Goal: Book appointment/travel/reservation

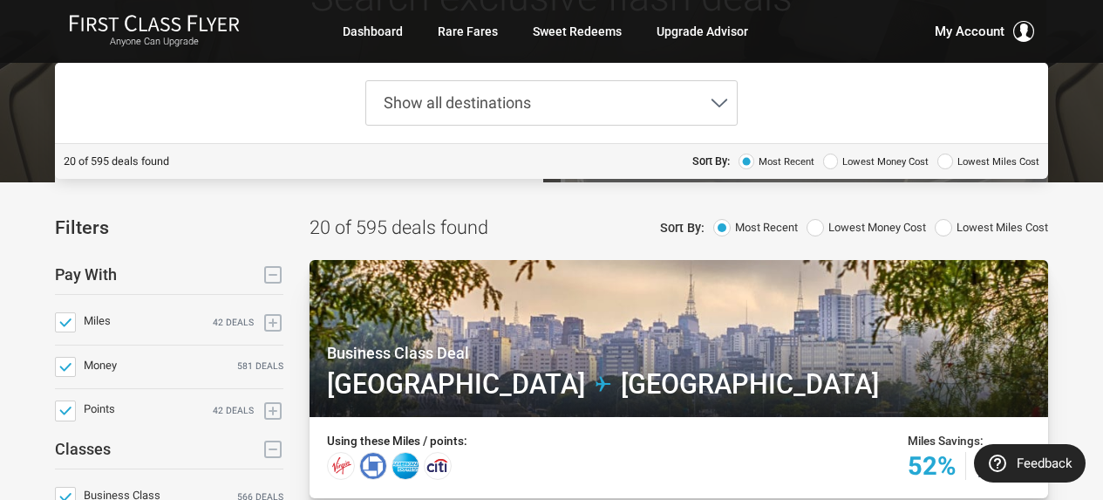
scroll to position [87, 0]
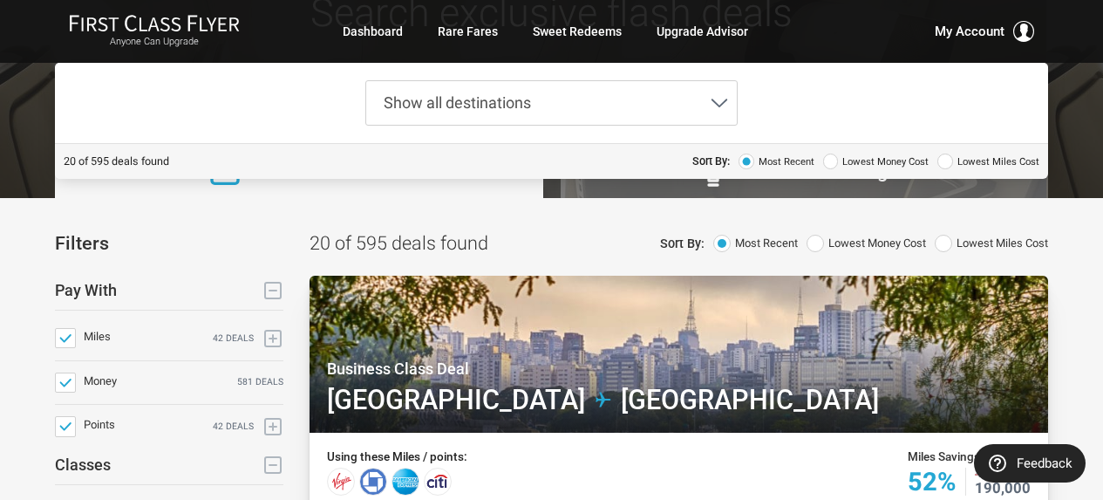
click at [507, 108] on span "Show all destinations" at bounding box center [457, 102] width 147 height 18
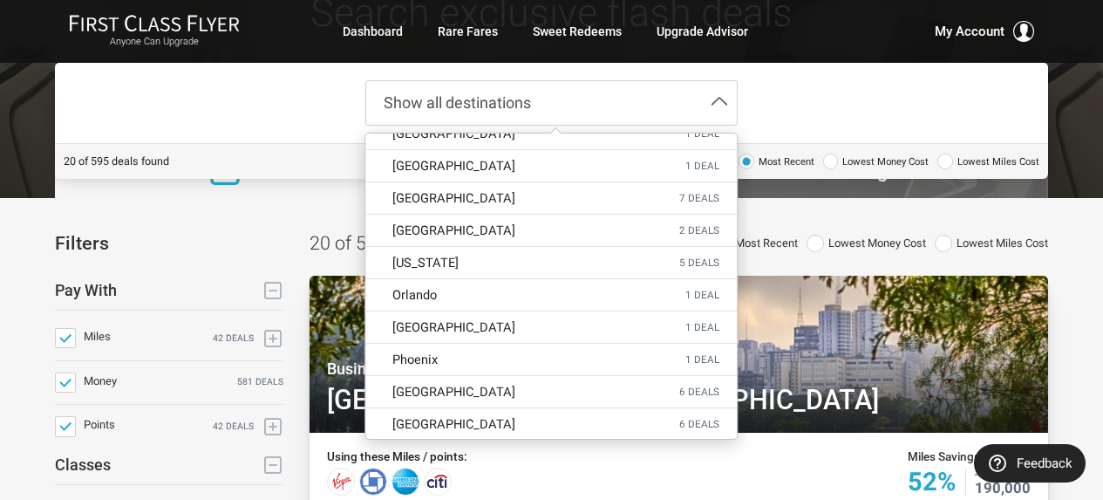
scroll to position [2790, 0]
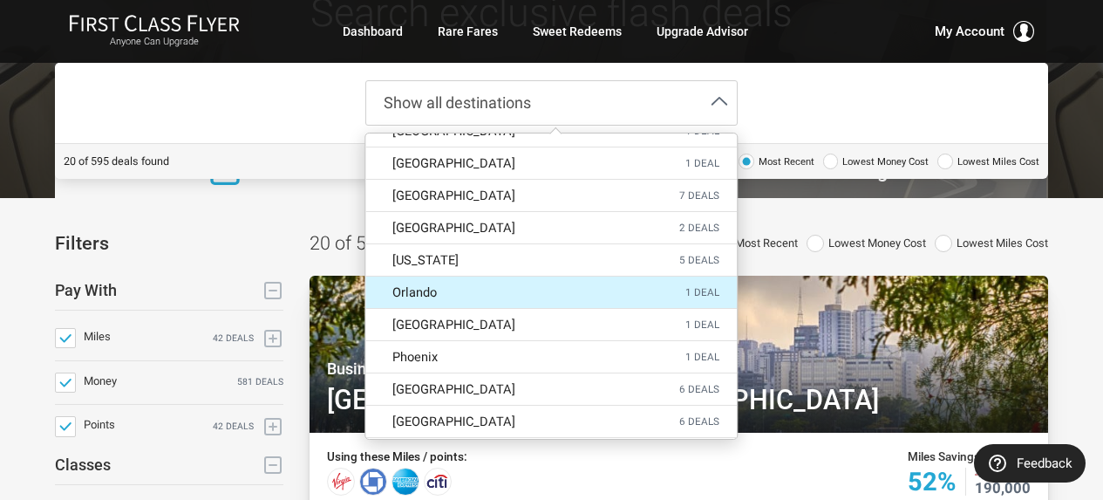
click at [549, 298] on label "Orlando 1 deal" at bounding box center [551, 291] width 371 height 31
click at [0, 0] on input "Orlando 1 deal" at bounding box center [0, 0] width 0 height 0
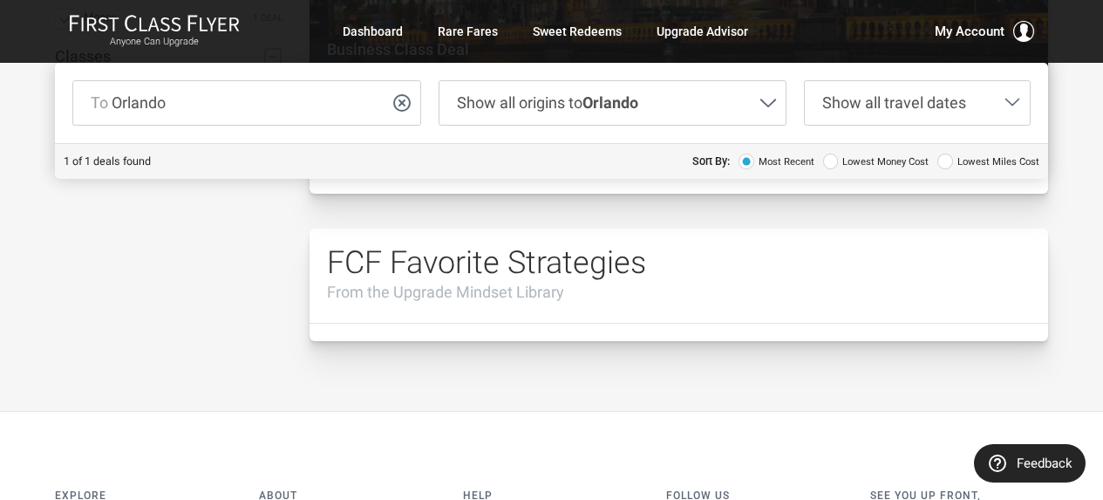
scroll to position [87, 0]
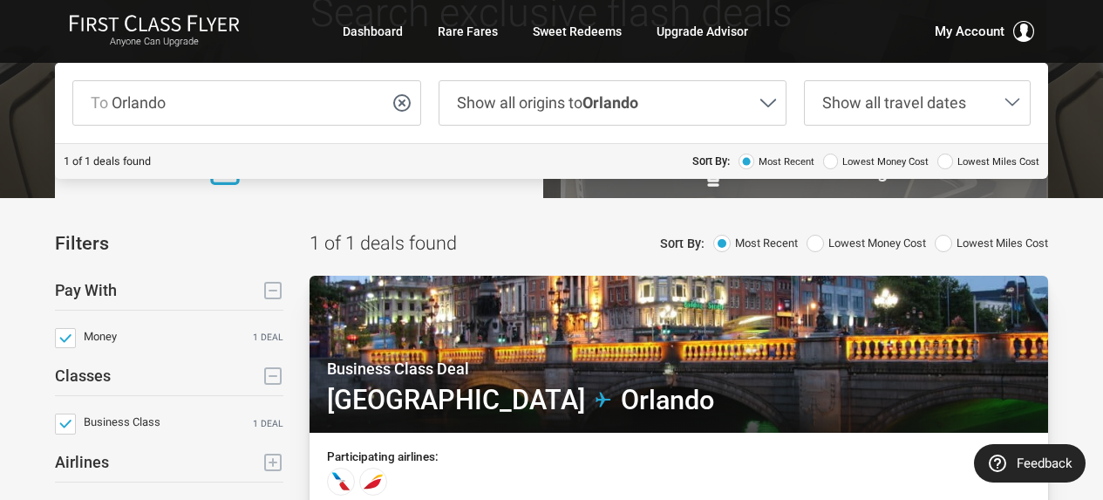
click at [572, 96] on span "Show all origins to Orlando" at bounding box center [547, 102] width 181 height 18
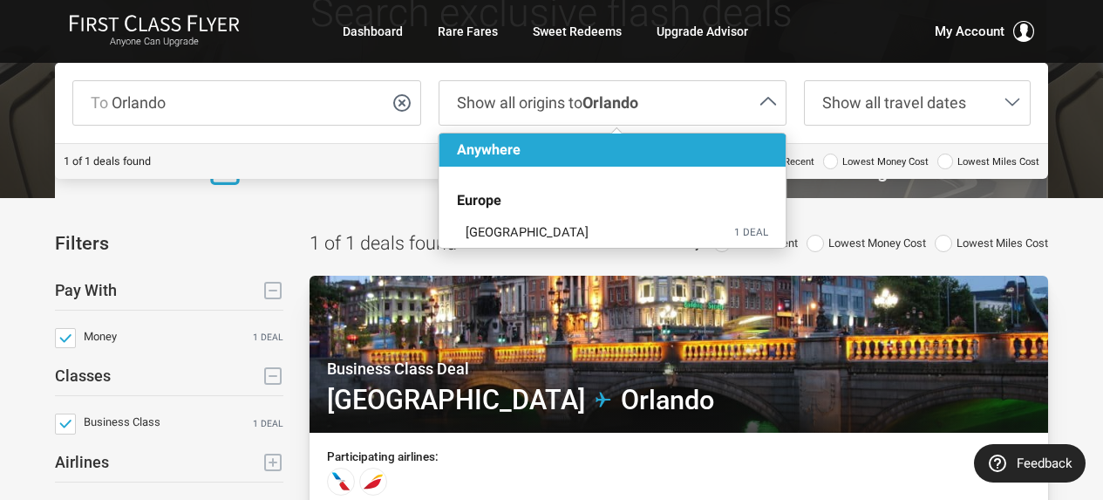
click at [572, 93] on span "Show all origins to Orlando" at bounding box center [547, 102] width 181 height 18
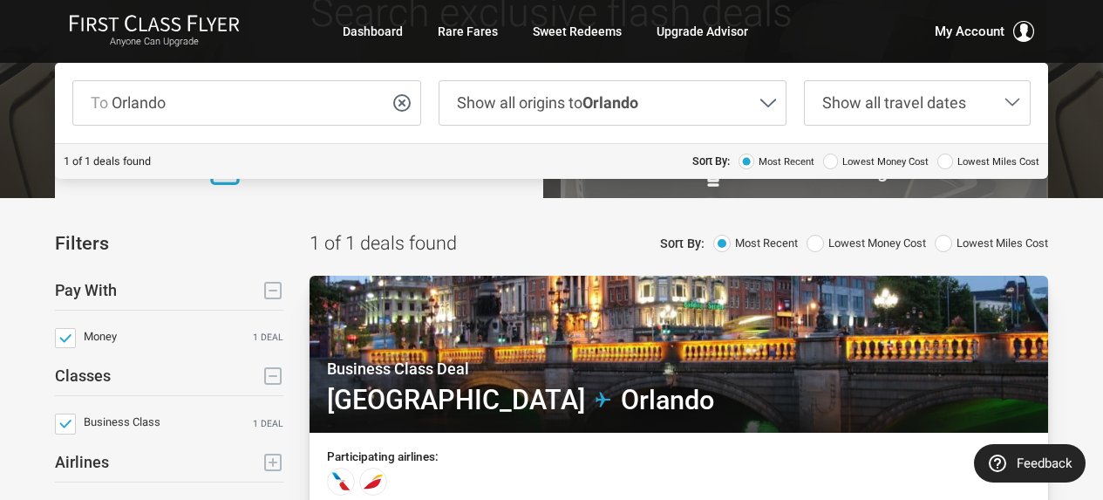
click at [923, 115] on span "Show all travel dates" at bounding box center [904, 103] width 199 height 44
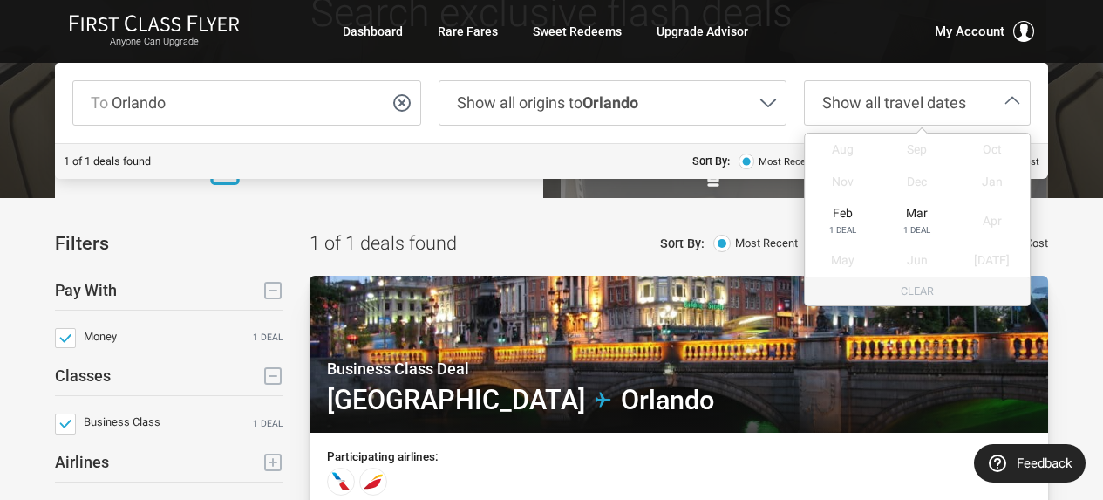
click at [923, 111] on span "Show all travel dates" at bounding box center [894, 102] width 144 height 18
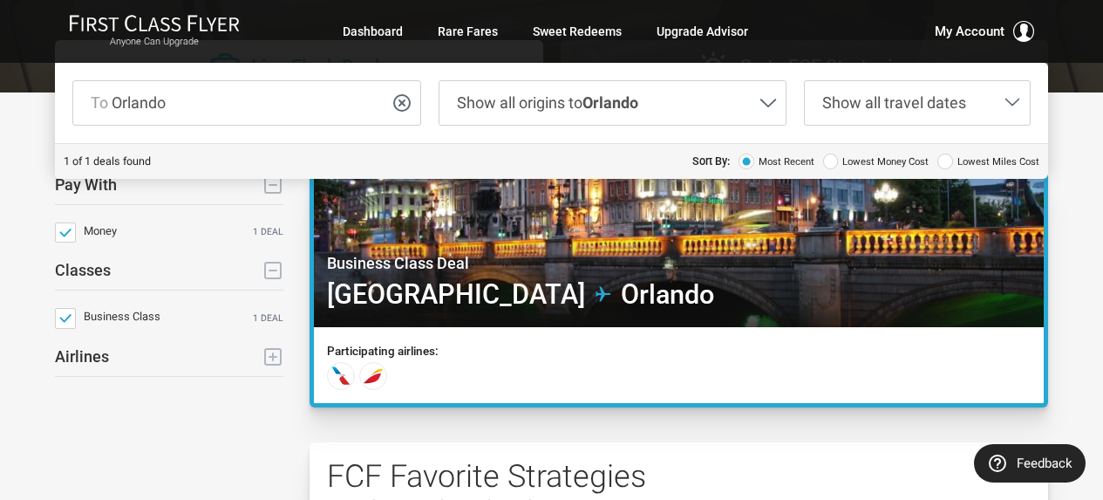
scroll to position [174, 0]
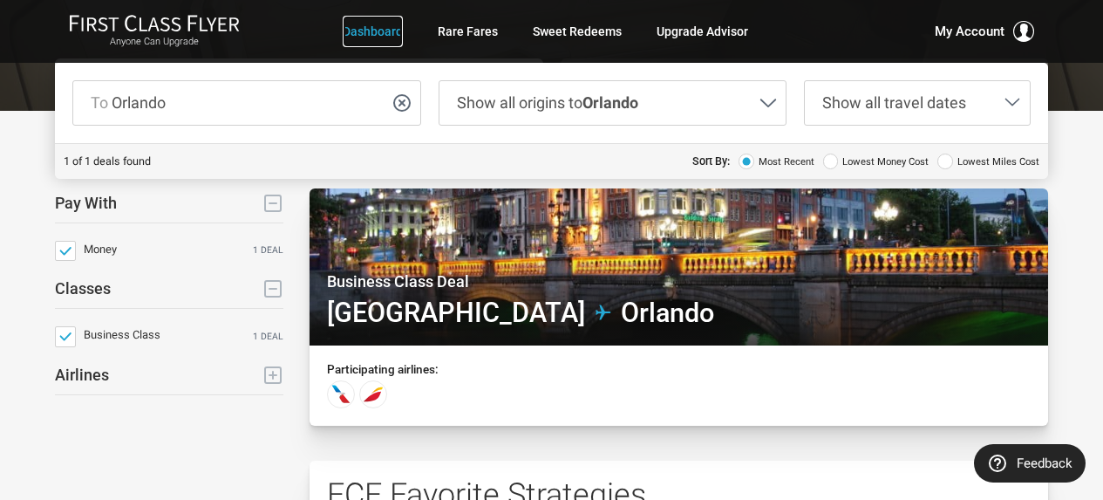
click at [388, 33] on link "Dashboard" at bounding box center [373, 31] width 60 height 31
